Goal: Transaction & Acquisition: Obtain resource

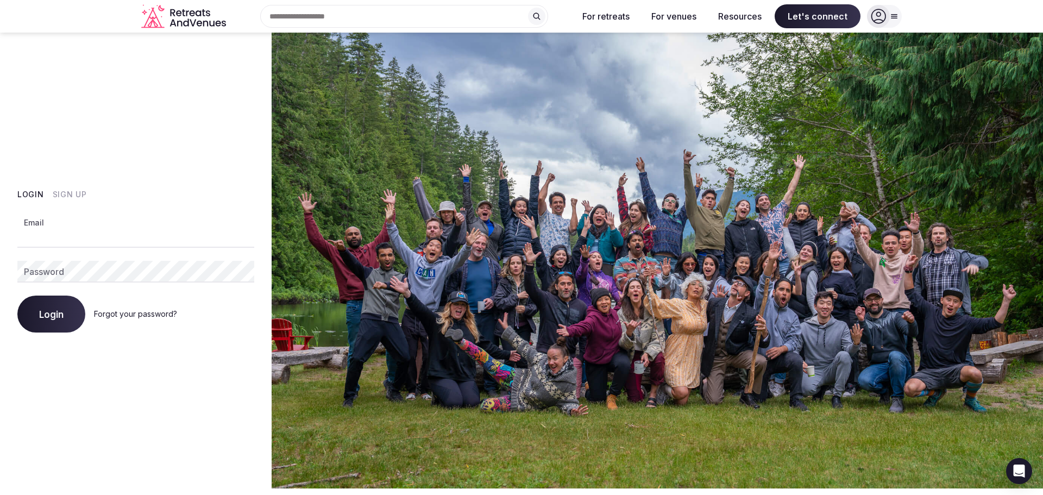
click at [60, 235] on input "Email" at bounding box center [135, 237] width 237 height 22
type input "**********"
click at [55, 307] on button "Login" at bounding box center [51, 313] width 68 height 37
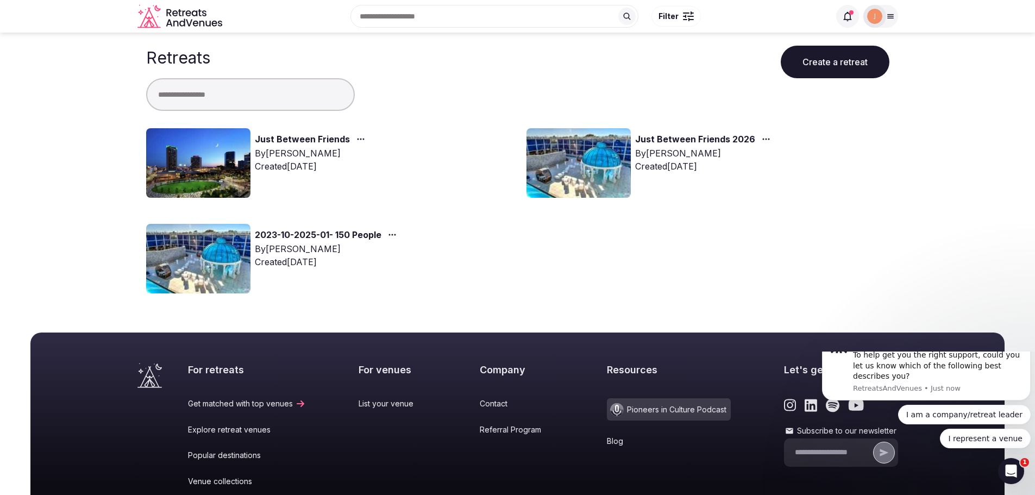
click at [269, 139] on link "Just Between Friends" at bounding box center [302, 140] width 95 height 14
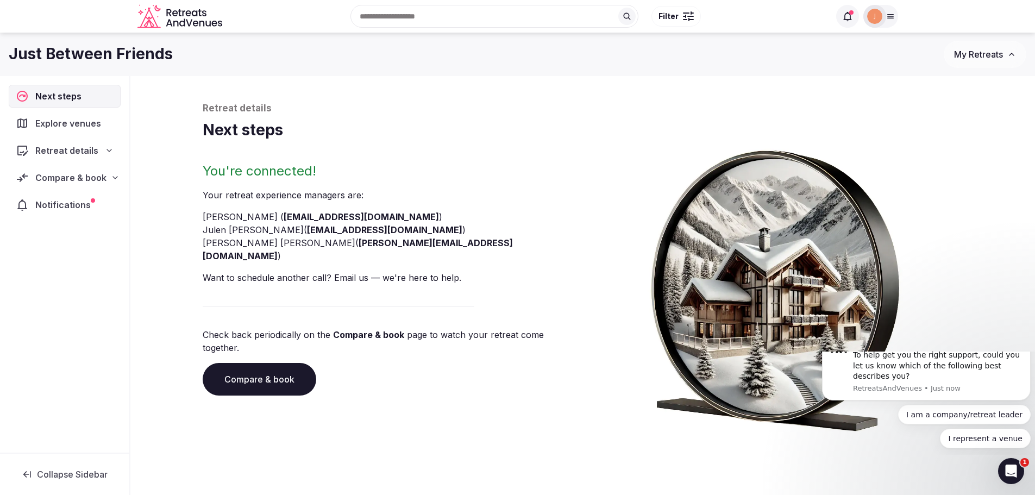
click at [108, 145] on div "Retreat details" at bounding box center [65, 150] width 98 height 13
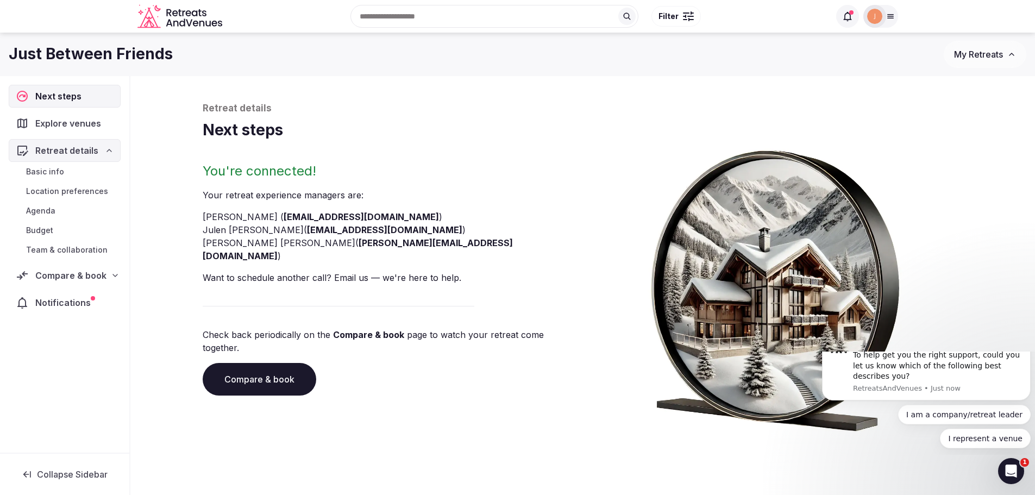
click at [37, 171] on span "Basic info" at bounding box center [45, 171] width 38 height 11
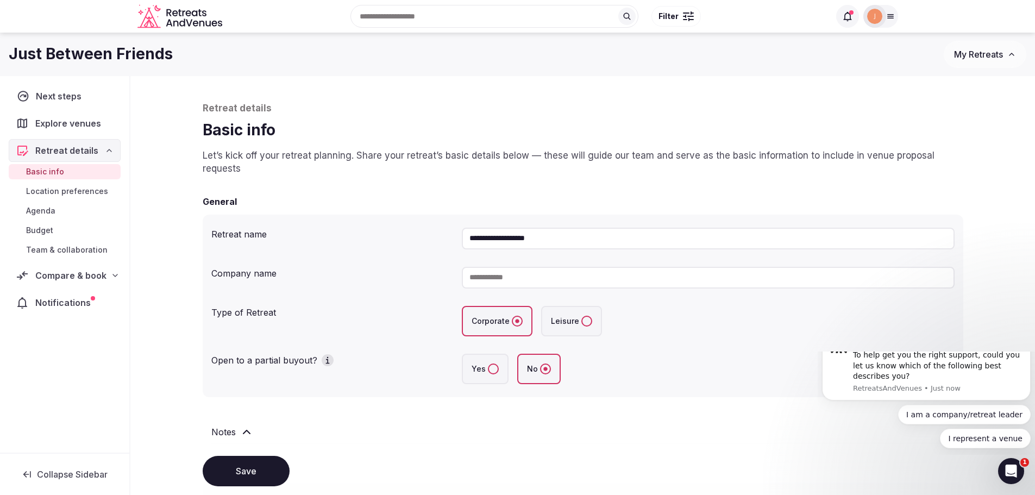
click at [53, 96] on span "Next steps" at bounding box center [60, 96] width 49 height 13
click at [105, 275] on div "Compare & book" at bounding box center [65, 275] width 96 height 13
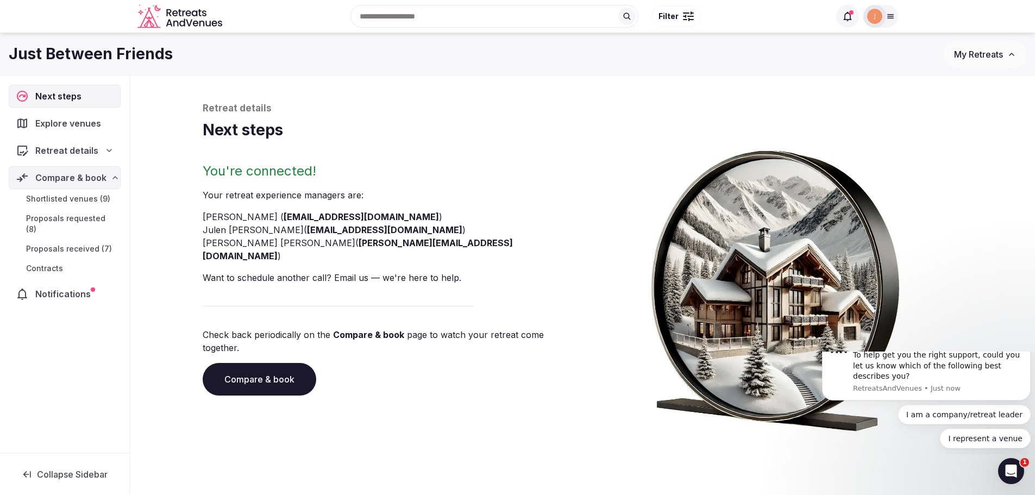
click at [65, 211] on link "Proposals requested (8)" at bounding box center [65, 224] width 112 height 26
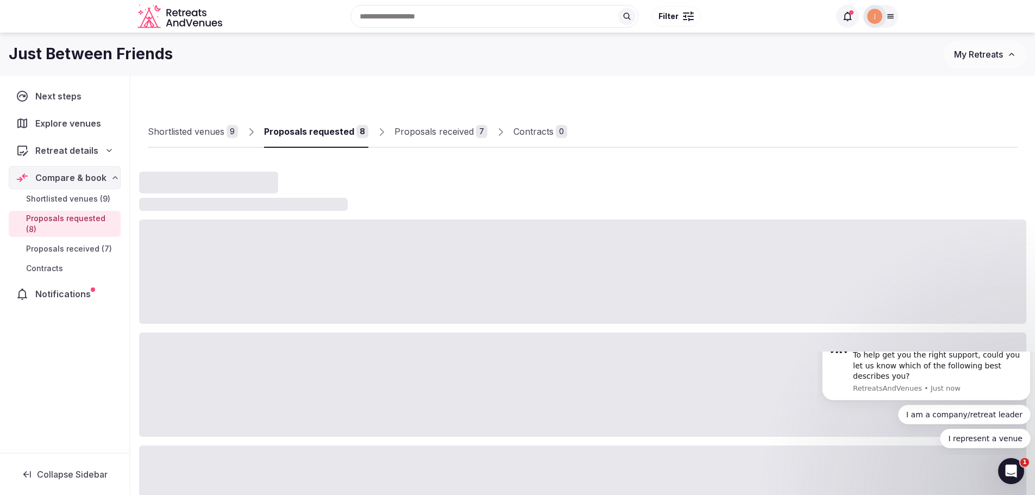
click at [64, 243] on span "Proposals received (7)" at bounding box center [69, 248] width 86 height 11
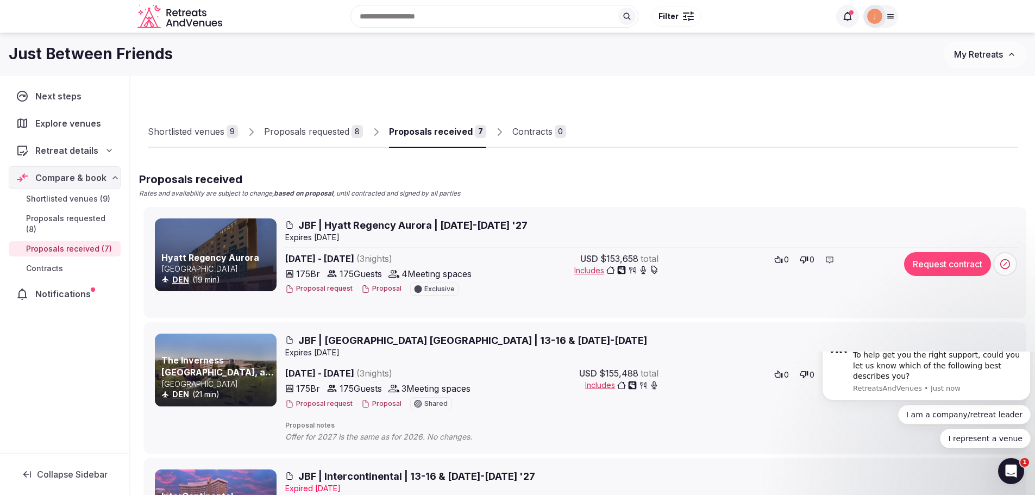
click at [376, 399] on button "Proposal" at bounding box center [381, 403] width 40 height 9
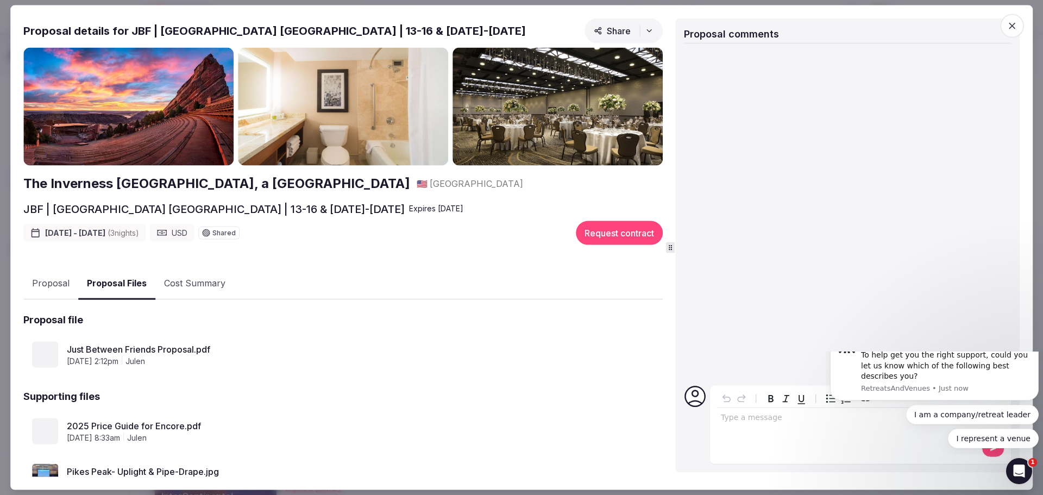
click at [111, 275] on button "Proposal Files" at bounding box center [116, 283] width 77 height 32
click at [118, 356] on span "[DATE] 2:12pm" at bounding box center [93, 361] width 52 height 11
click at [123, 344] on link "Just Between Friends Proposal.pdf" at bounding box center [348, 349] width 563 height 13
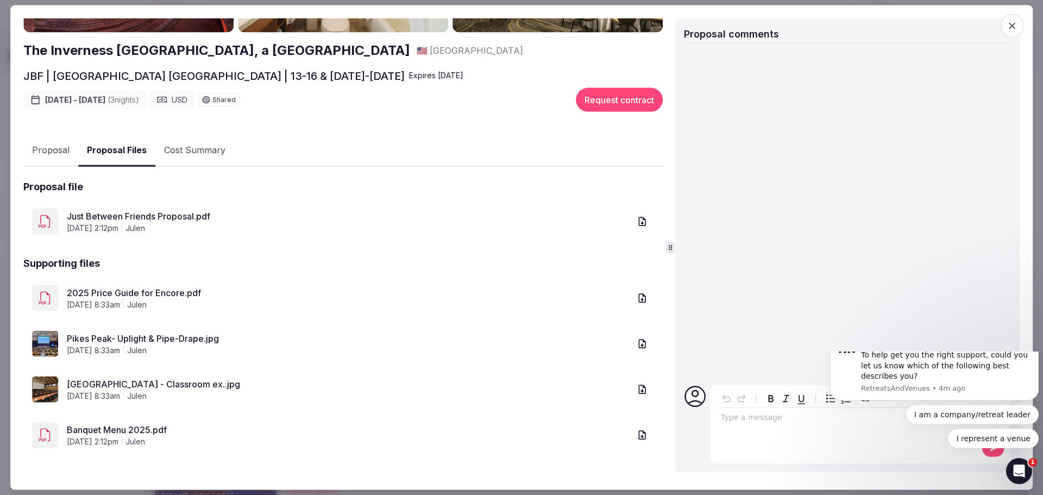
click at [110, 427] on link "Banquet Menu 2025.pdf" at bounding box center [348, 429] width 563 height 13
click at [52, 149] on button "Proposal" at bounding box center [50, 151] width 55 height 32
click at [133, 149] on button "Proposal Files" at bounding box center [116, 150] width 77 height 32
click at [123, 292] on link "2025 Price Guide for Encore.pdf" at bounding box center [348, 292] width 563 height 13
